Goal: Information Seeking & Learning: Compare options

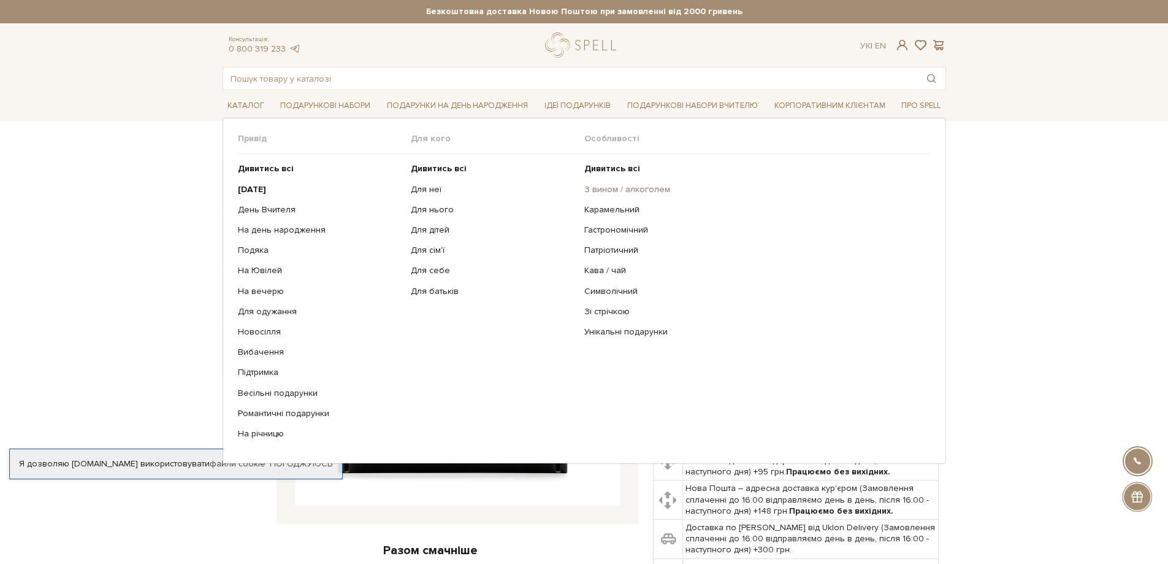
click at [616, 187] on link "З вином / алкоголем" at bounding box center [752, 189] width 337 height 11
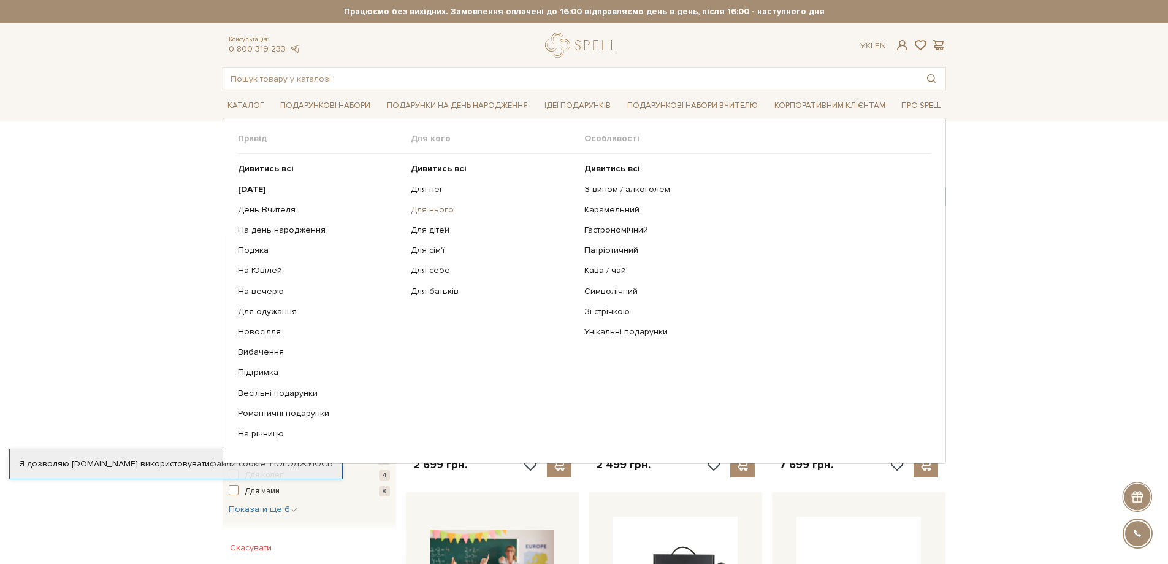
click at [428, 208] on link "Для нього" at bounding box center [493, 209] width 164 height 11
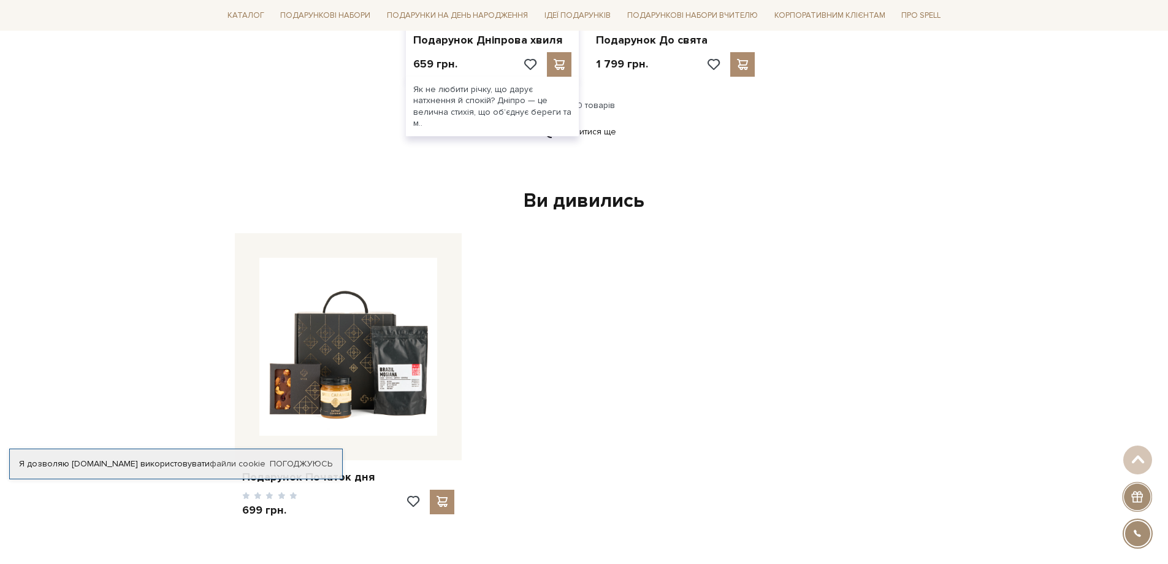
scroll to position [1717, 0]
